Goal: Task Accomplishment & Management: Manage account settings

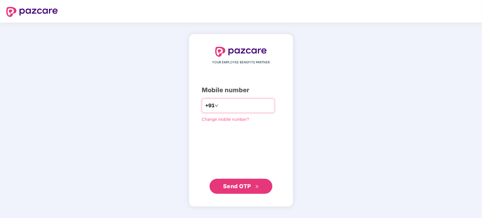
drag, startPoint x: 0, startPoint y: 0, endPoint x: 230, endPoint y: 107, distance: 253.9
click at [230, 107] on input "number" at bounding box center [244, 106] width 51 height 10
type input "**********"
click at [245, 189] on span "Send OTP" at bounding box center [237, 186] width 28 height 7
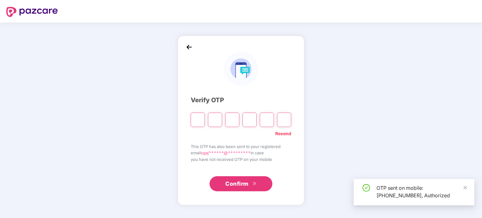
click at [197, 116] on input "Please enter verification code. Digit 1" at bounding box center [198, 120] width 14 height 14
click at [466, 191] on link at bounding box center [465, 187] width 4 height 7
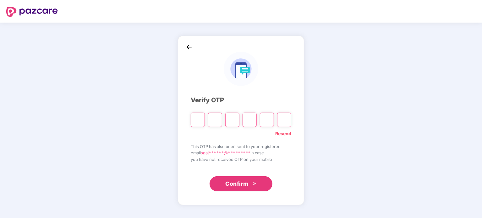
click at [199, 119] on input "Please enter verification code. Digit 1" at bounding box center [198, 120] width 14 height 14
click at [314, 108] on div "Verify OTP Resend This OTP has also been sent to your registered email sgaj****…" at bounding box center [241, 121] width 482 height 196
click at [193, 122] on input "Please enter verification code. Digit 1" at bounding box center [198, 120] width 14 height 14
click at [216, 120] on input "Digit 2" at bounding box center [215, 120] width 14 height 14
click at [232, 120] on input "Digit 3" at bounding box center [232, 120] width 14 height 14
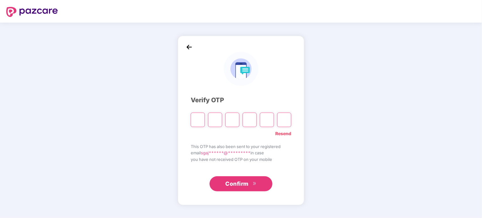
click at [253, 118] on input "Digit 4" at bounding box center [249, 120] width 14 height 14
